Goal: Find specific page/section: Find specific page/section

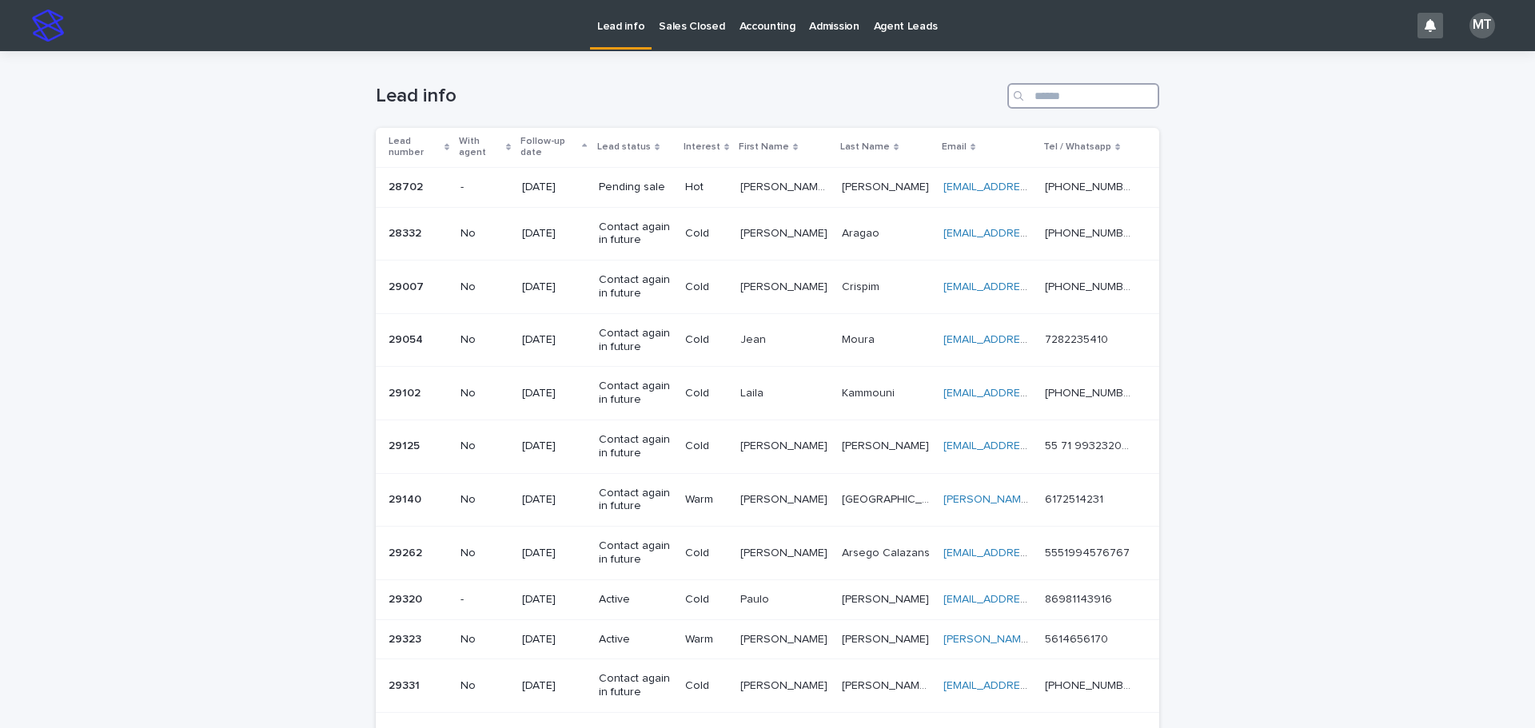
click at [1036, 97] on input "Search" at bounding box center [1083, 96] width 152 height 26
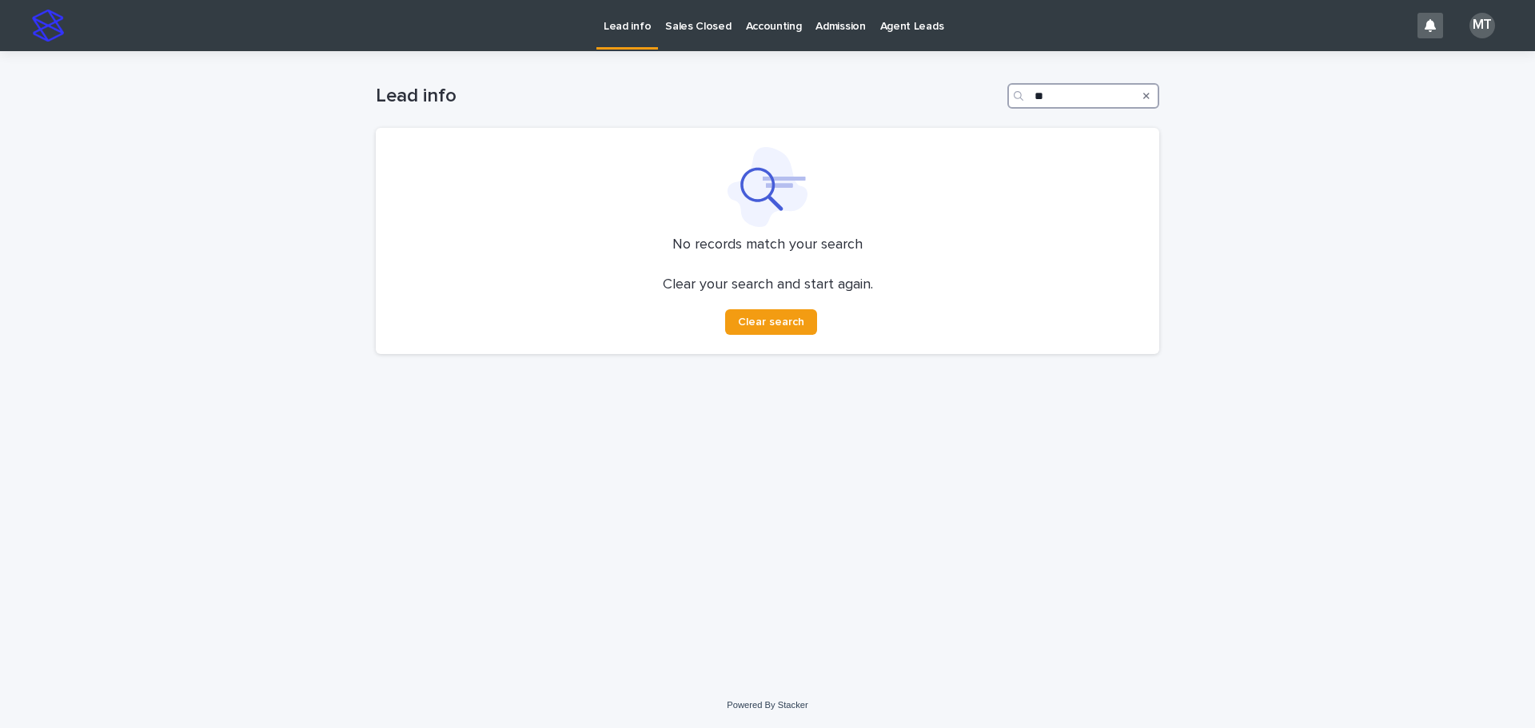
type input "*"
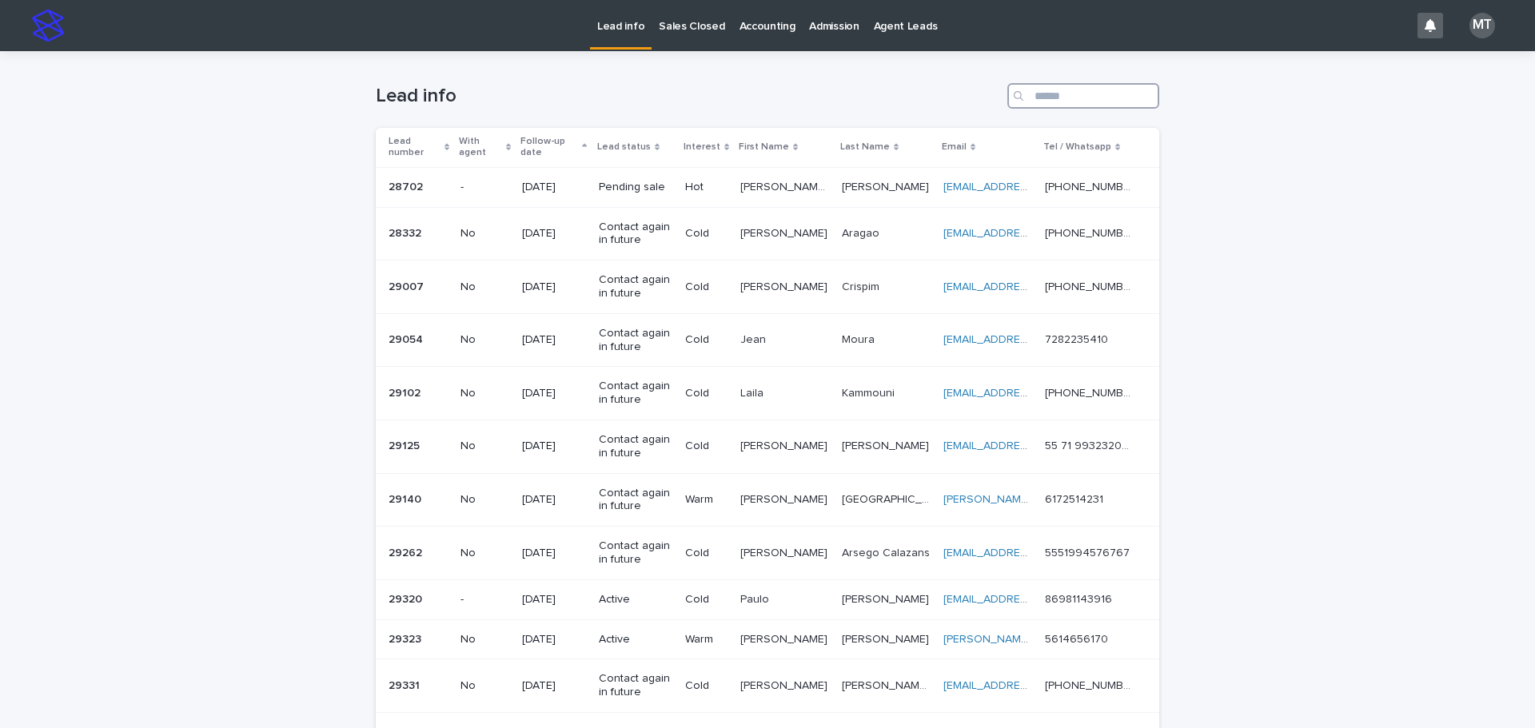
type input "*"
